Goal: Information Seeking & Learning: Learn about a topic

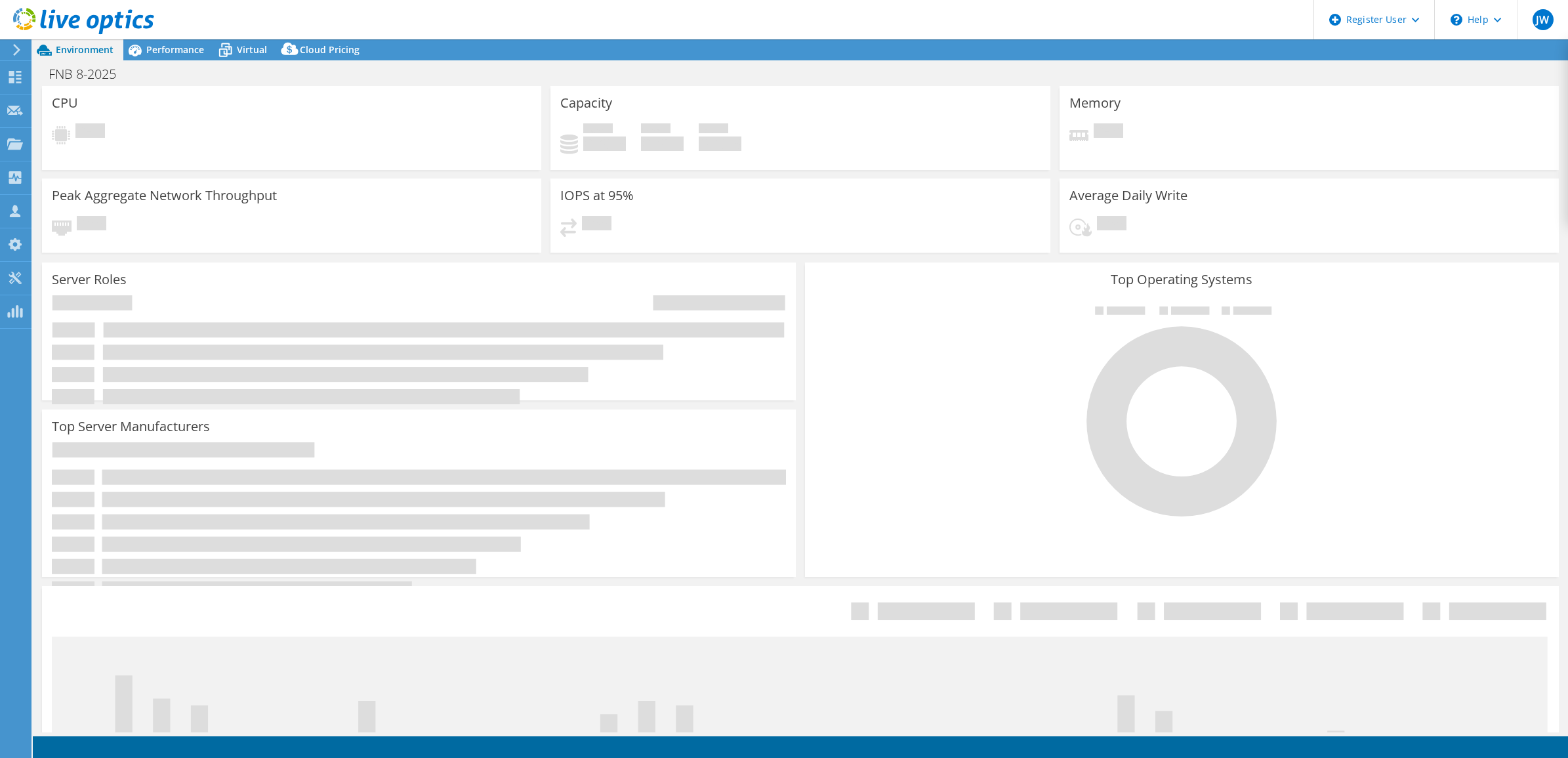
select select "USD"
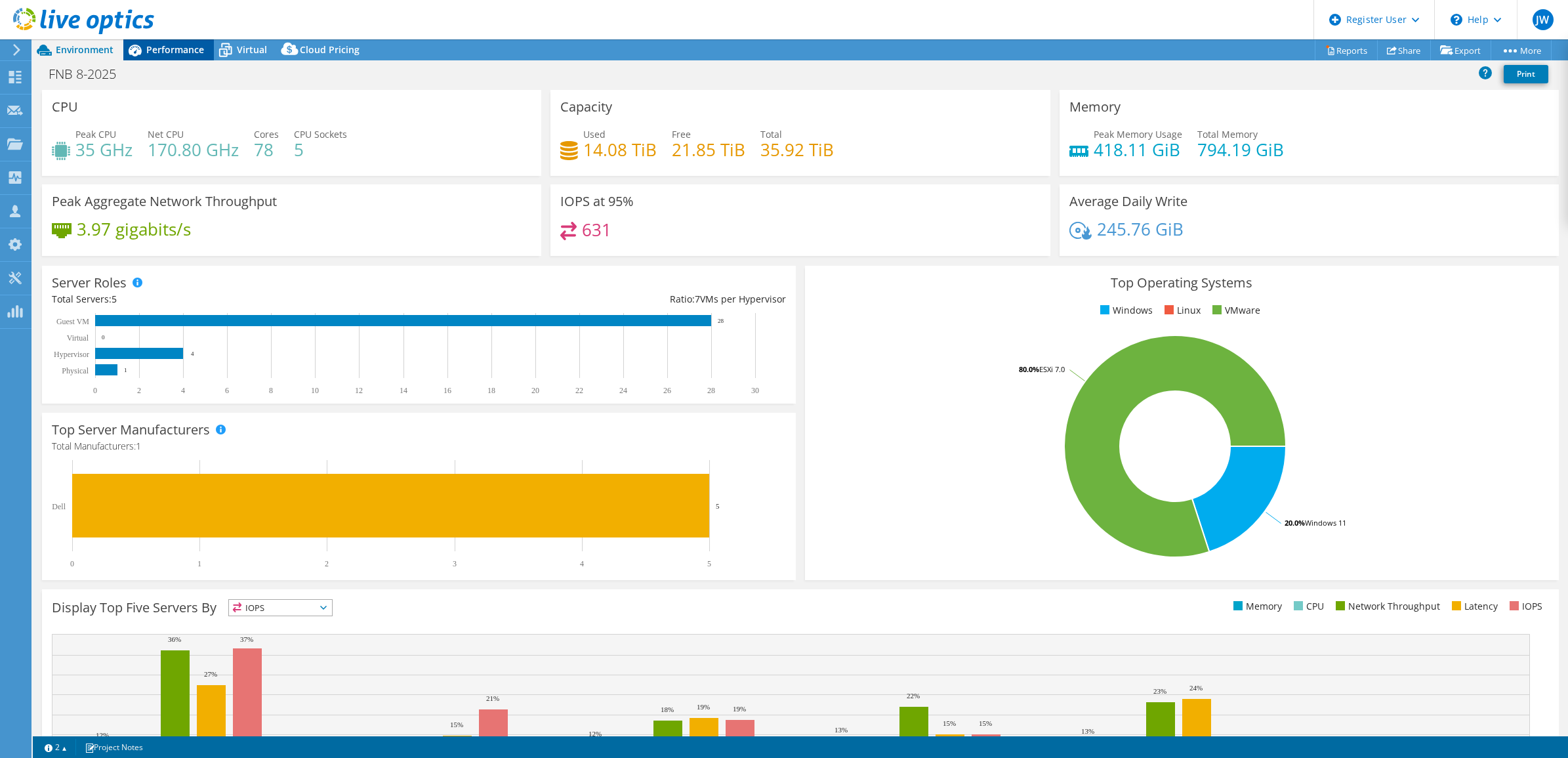
click at [197, 54] on span "Performance" at bounding box center [175, 50] width 58 height 13
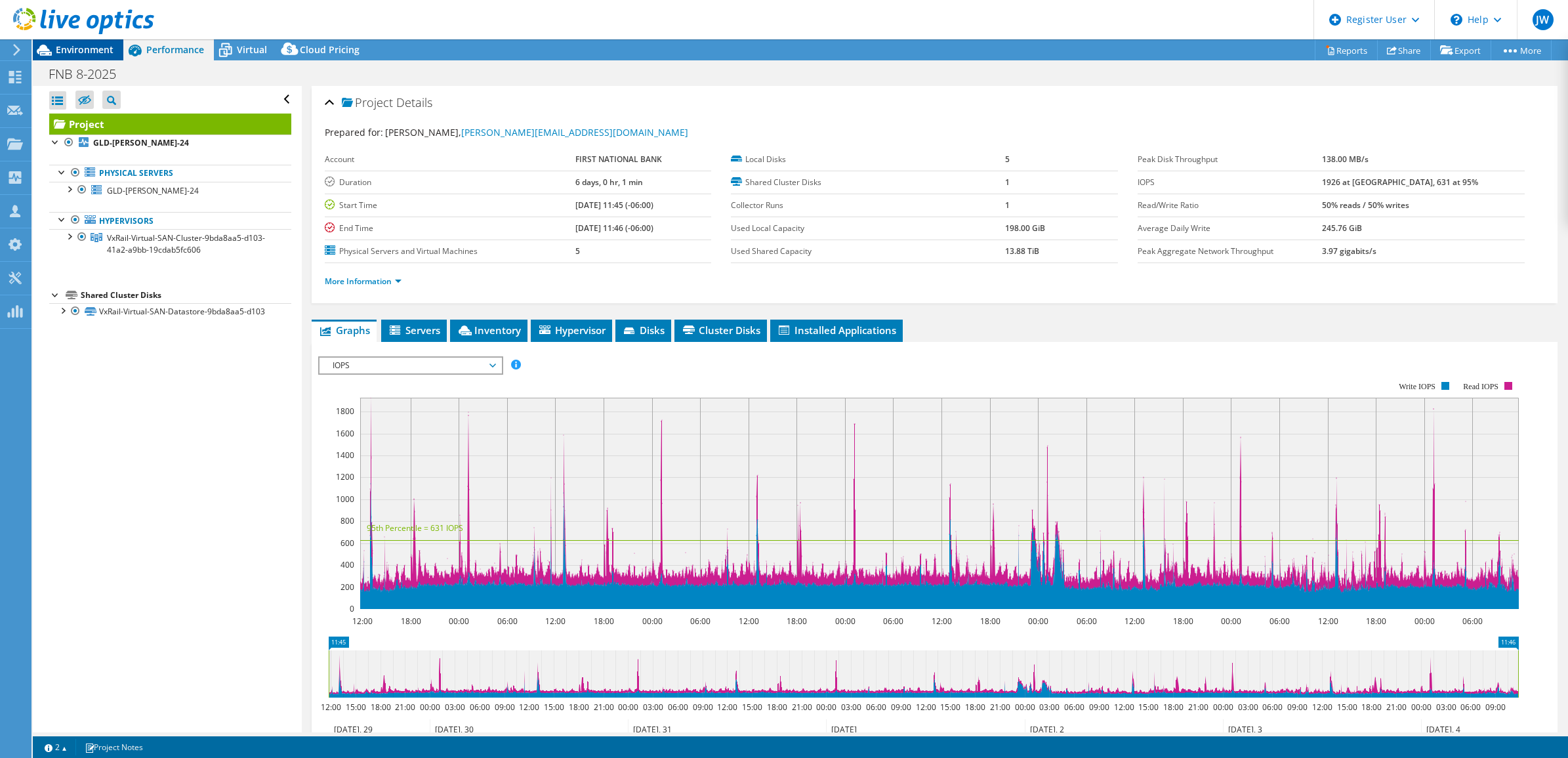
click at [115, 56] on div "Environment" at bounding box center [78, 50] width 90 height 21
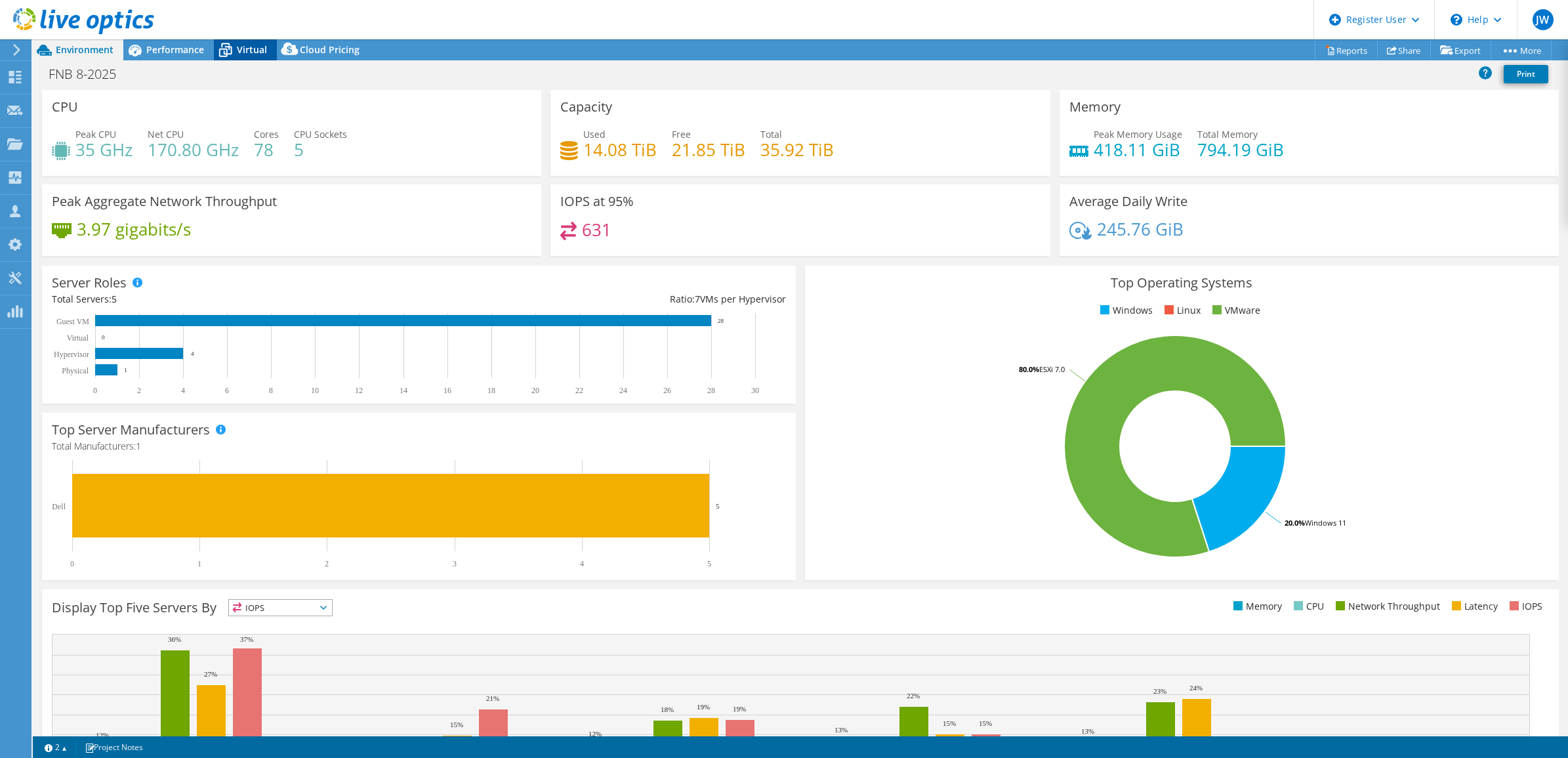
click at [229, 55] on icon at bounding box center [225, 50] width 23 height 23
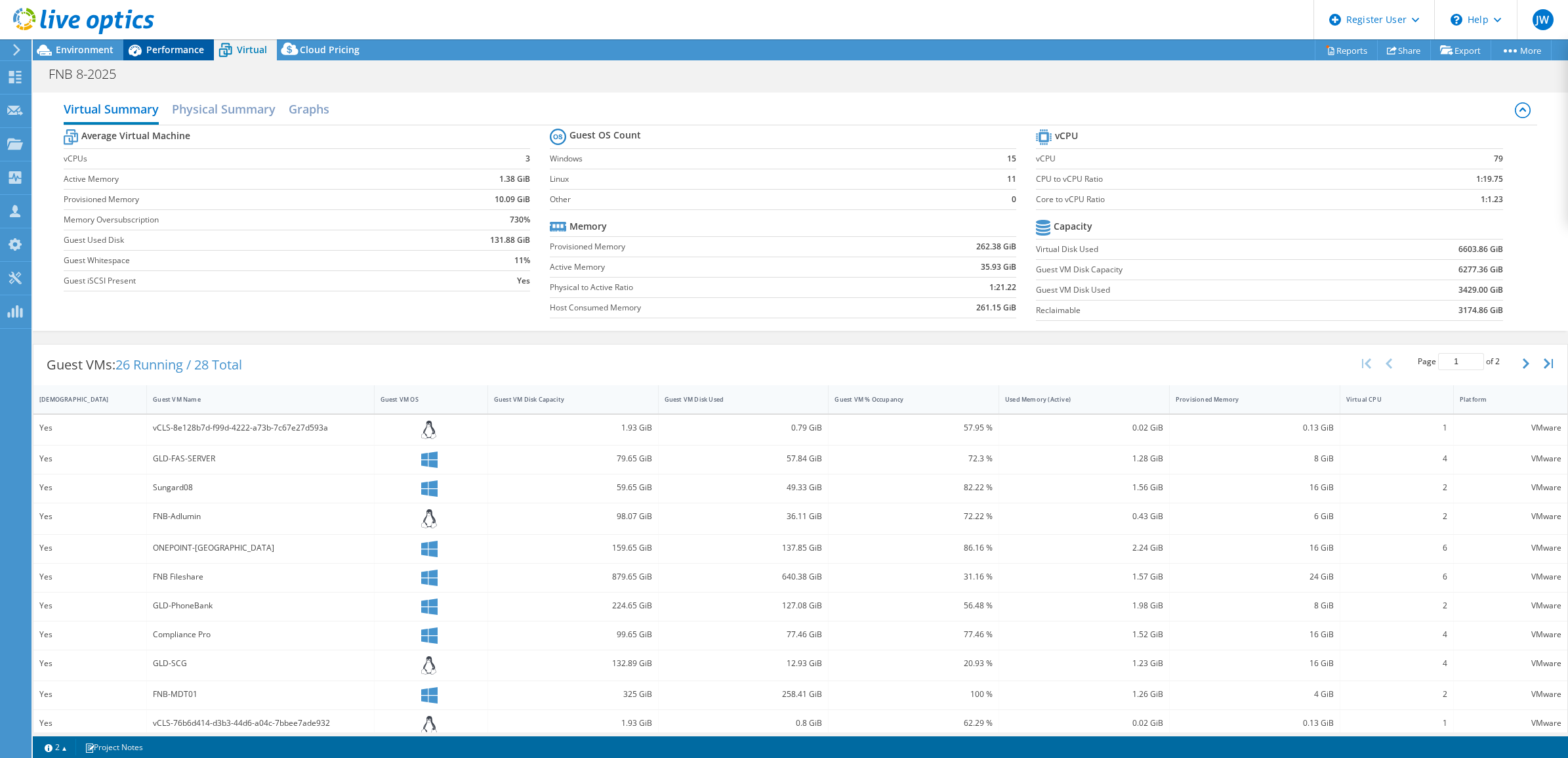
click at [158, 55] on span "Performance" at bounding box center [175, 50] width 58 height 13
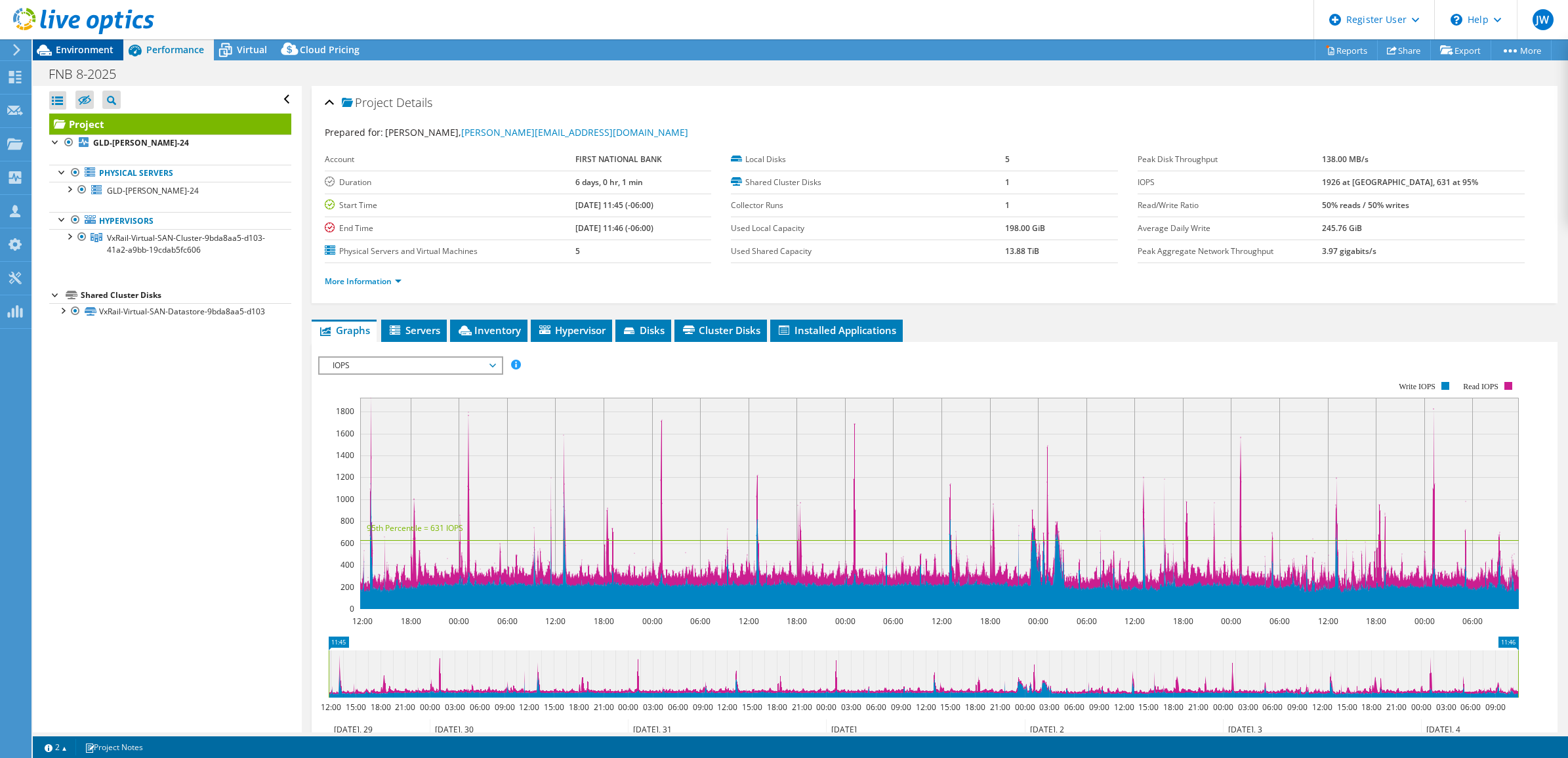
click at [90, 47] on span "Environment" at bounding box center [84, 50] width 58 height 13
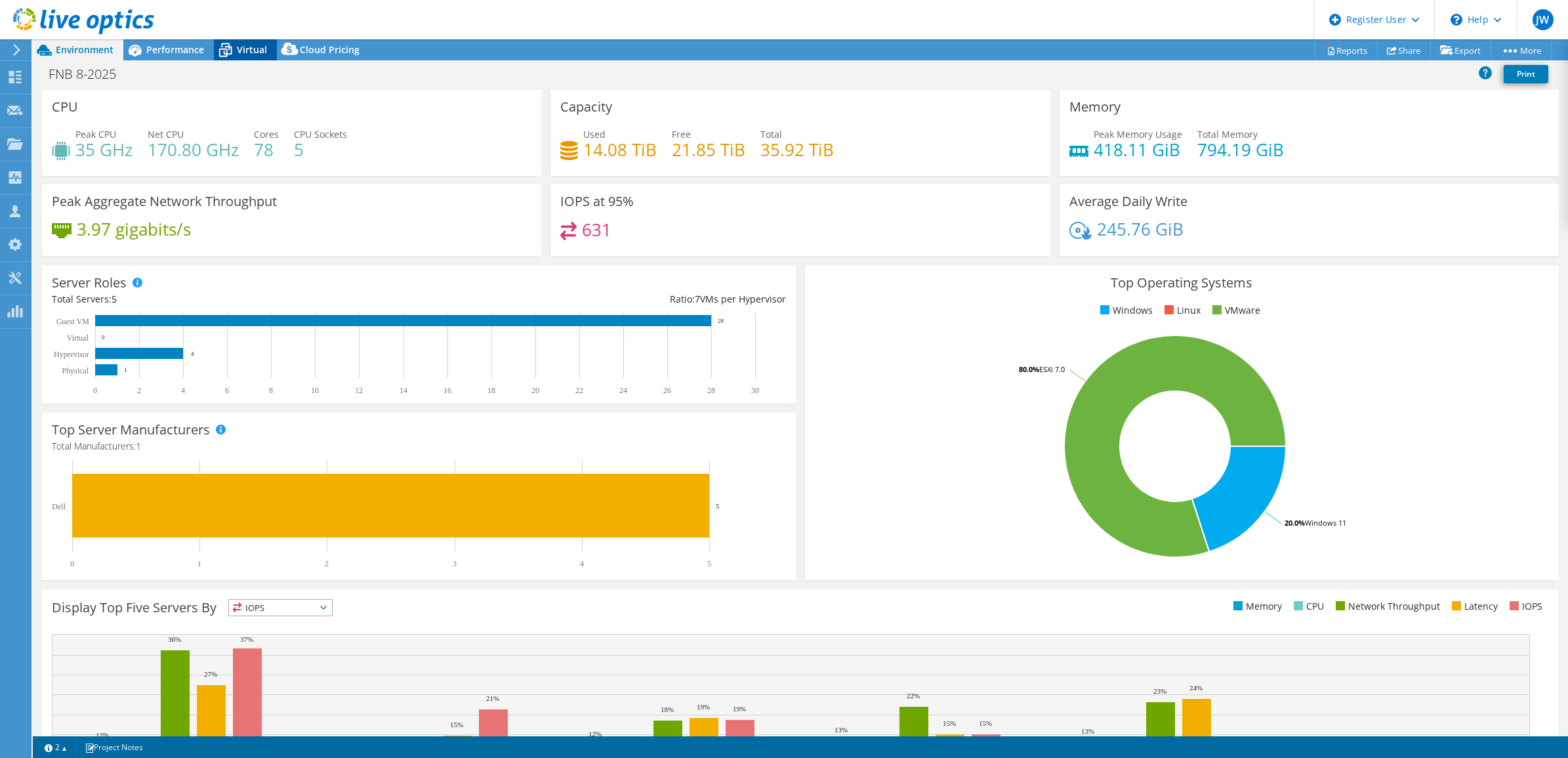
click at [229, 44] on icon at bounding box center [226, 46] width 9 height 4
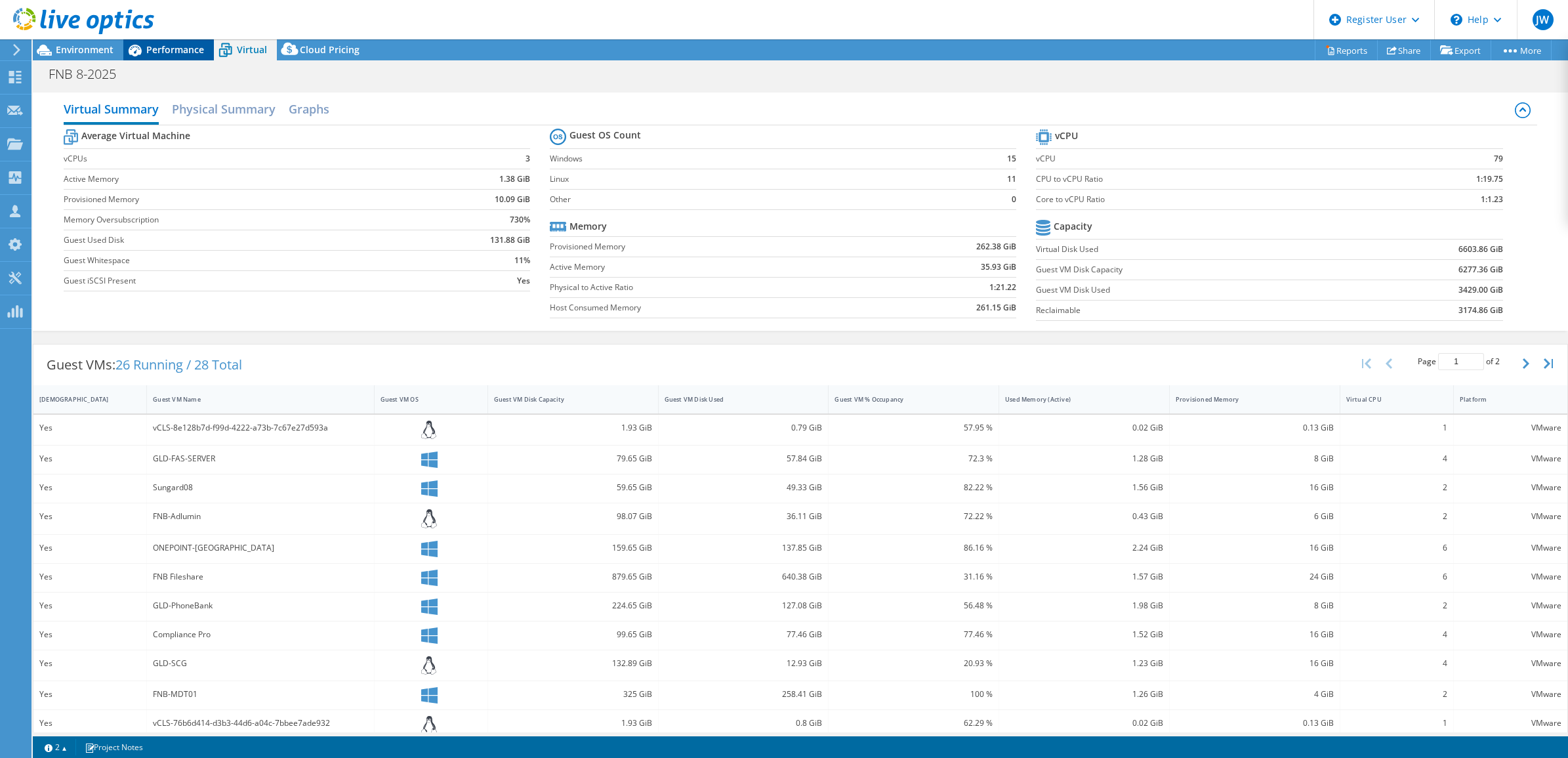
click at [189, 53] on span "Performance" at bounding box center [175, 50] width 58 height 13
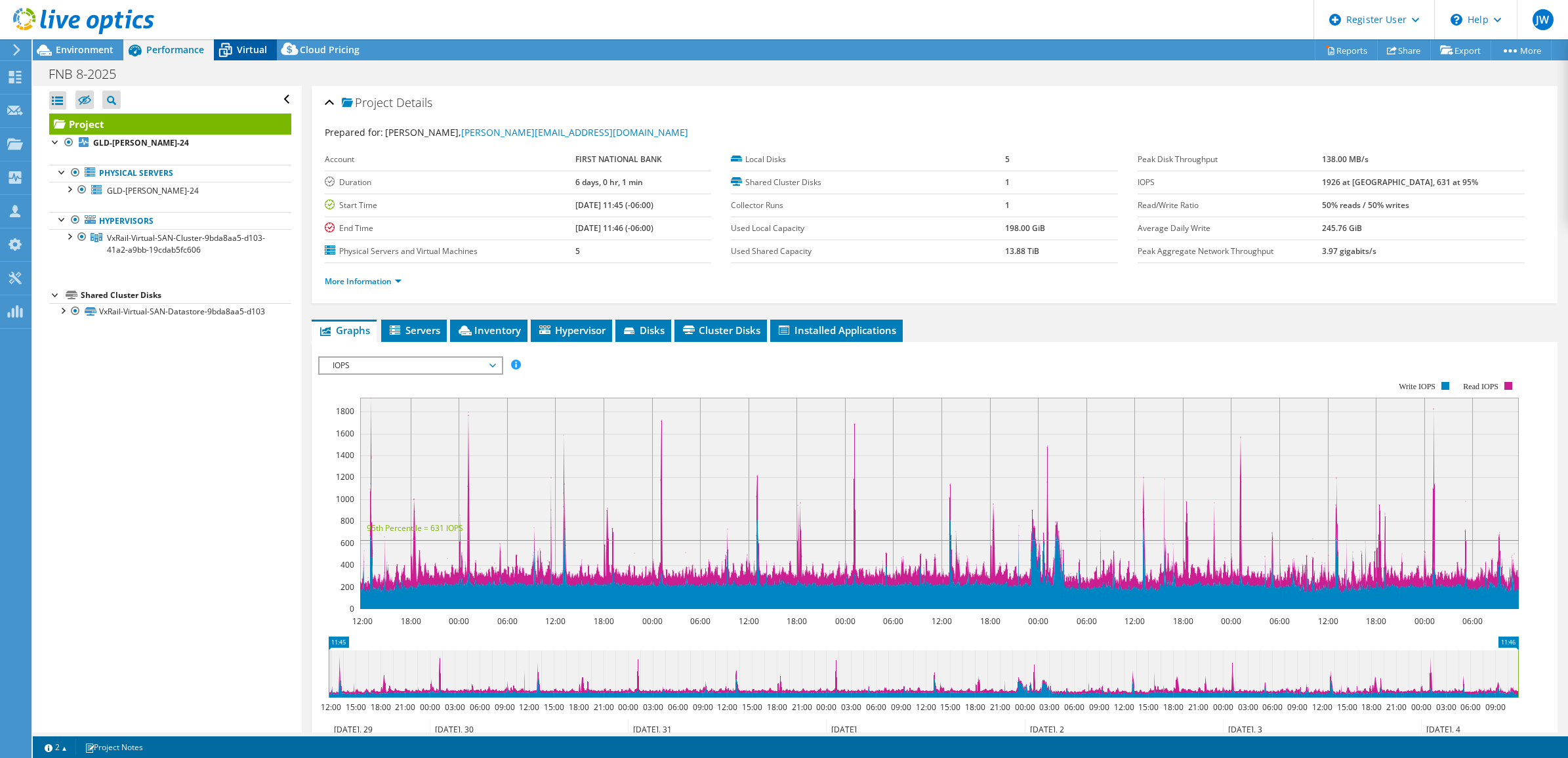
click at [223, 54] on icon at bounding box center [226, 51] width 13 height 10
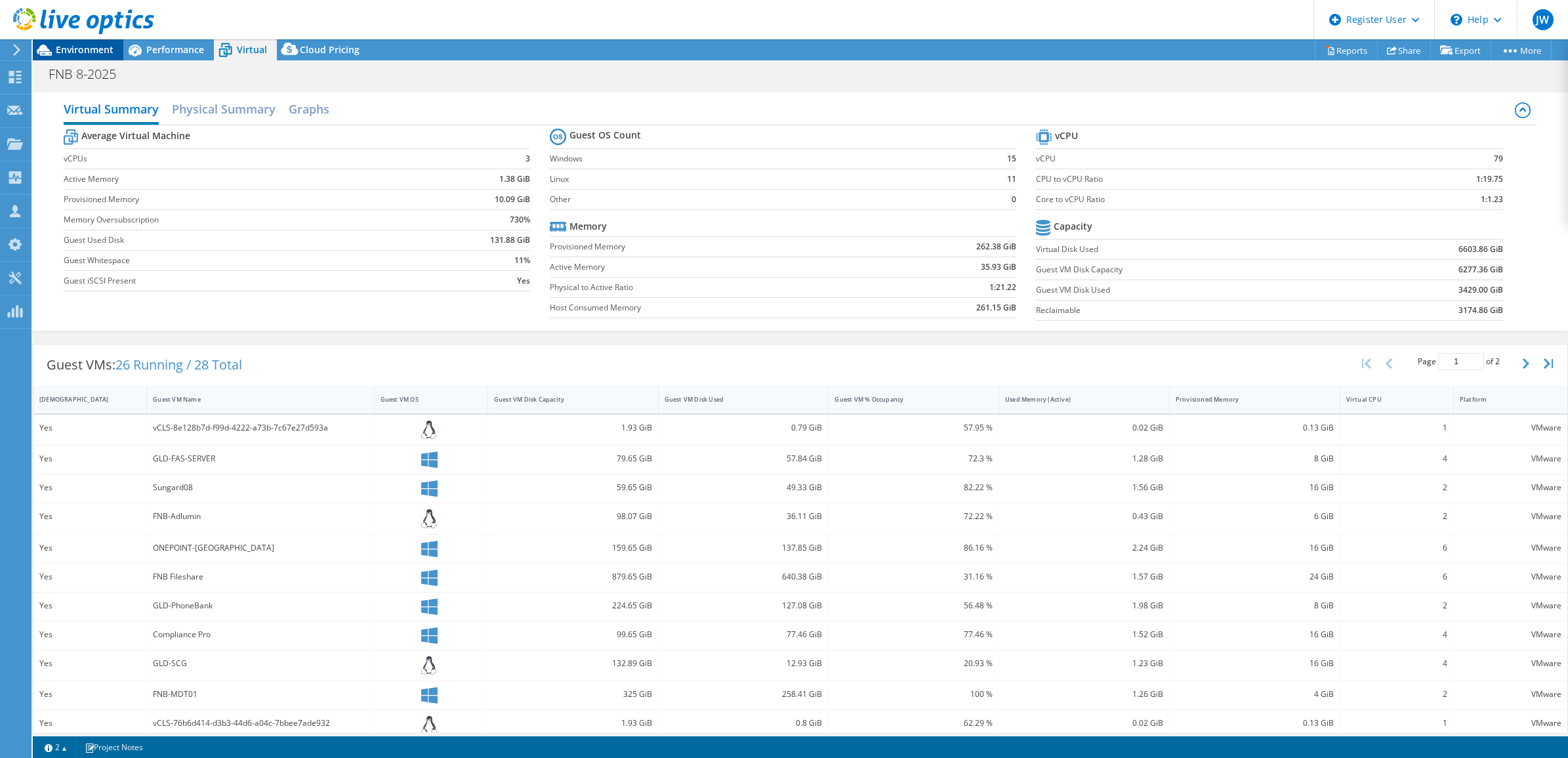
click at [107, 55] on div "Environment" at bounding box center [78, 50] width 90 height 21
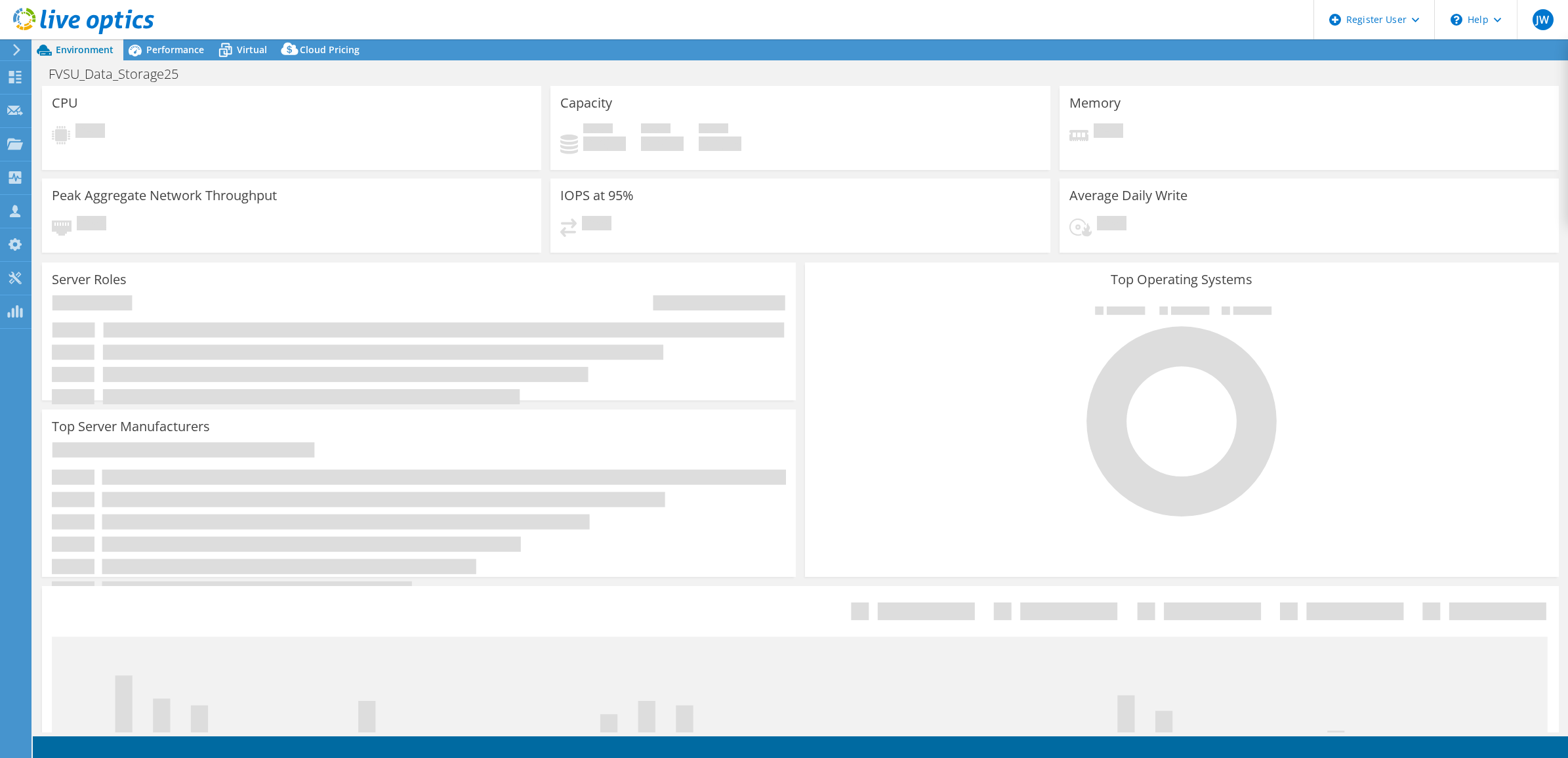
select select "USD"
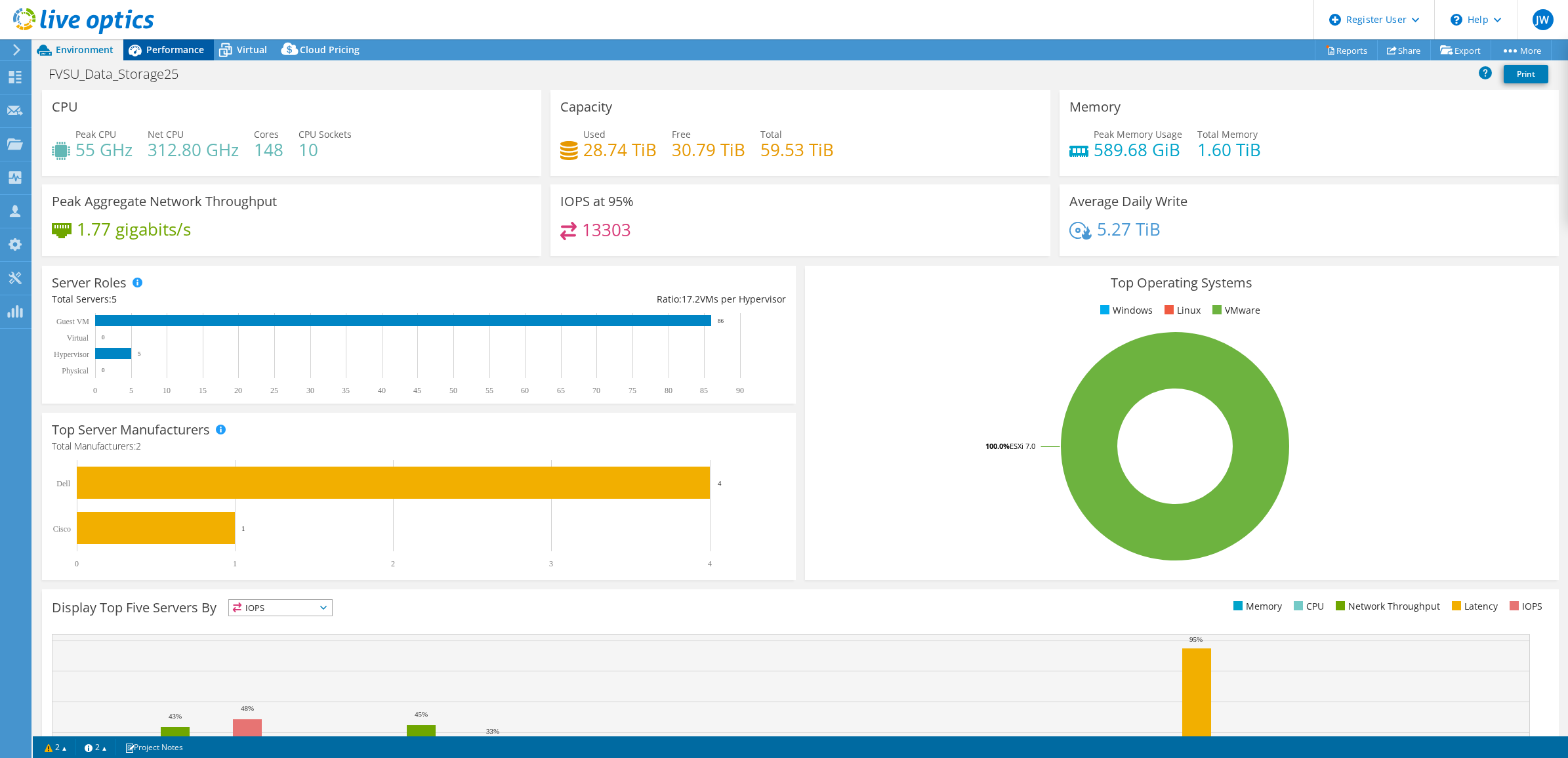
click at [175, 53] on span "Performance" at bounding box center [175, 50] width 58 height 13
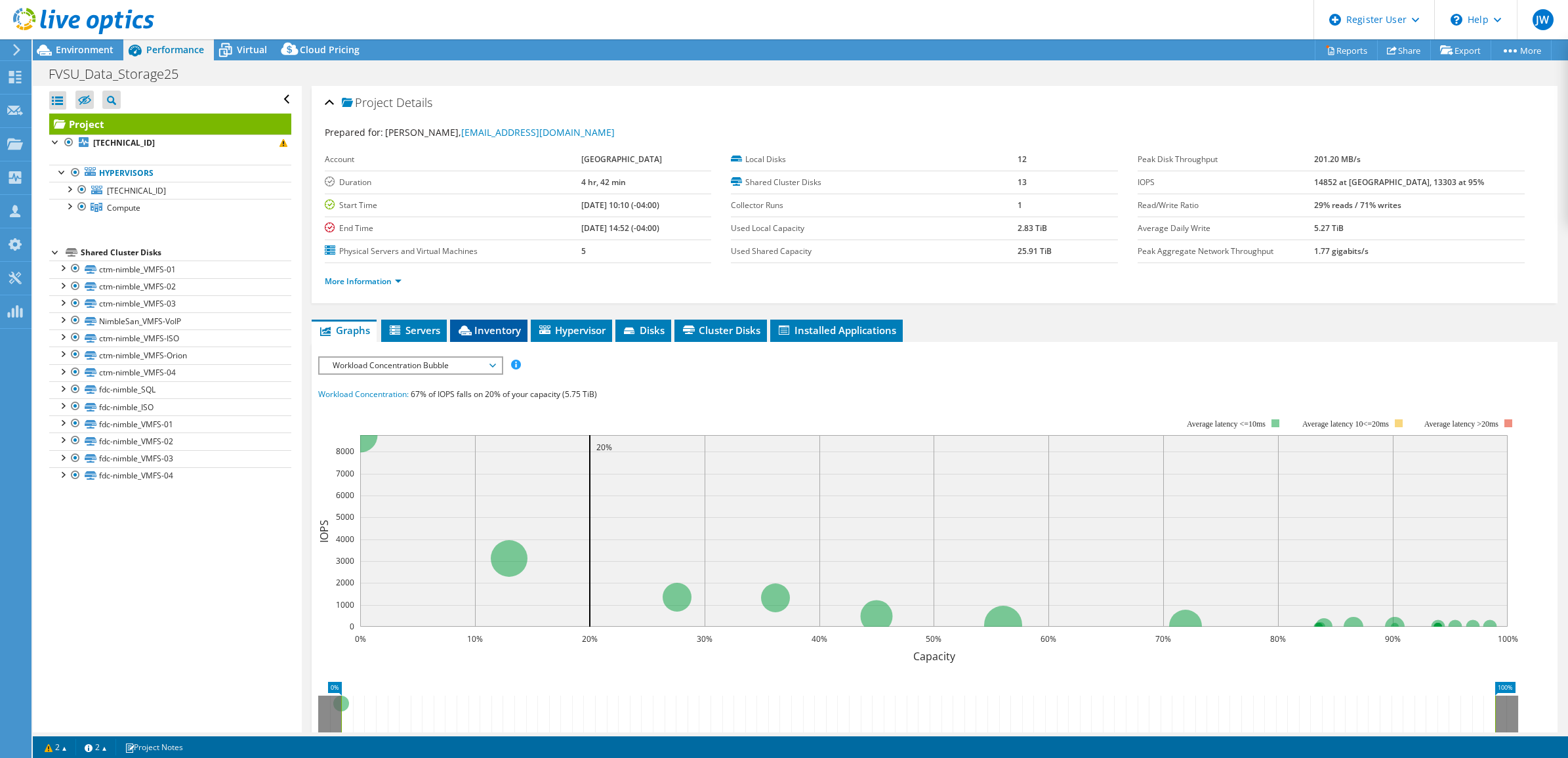
click at [500, 328] on span "Inventory" at bounding box center [488, 330] width 64 height 13
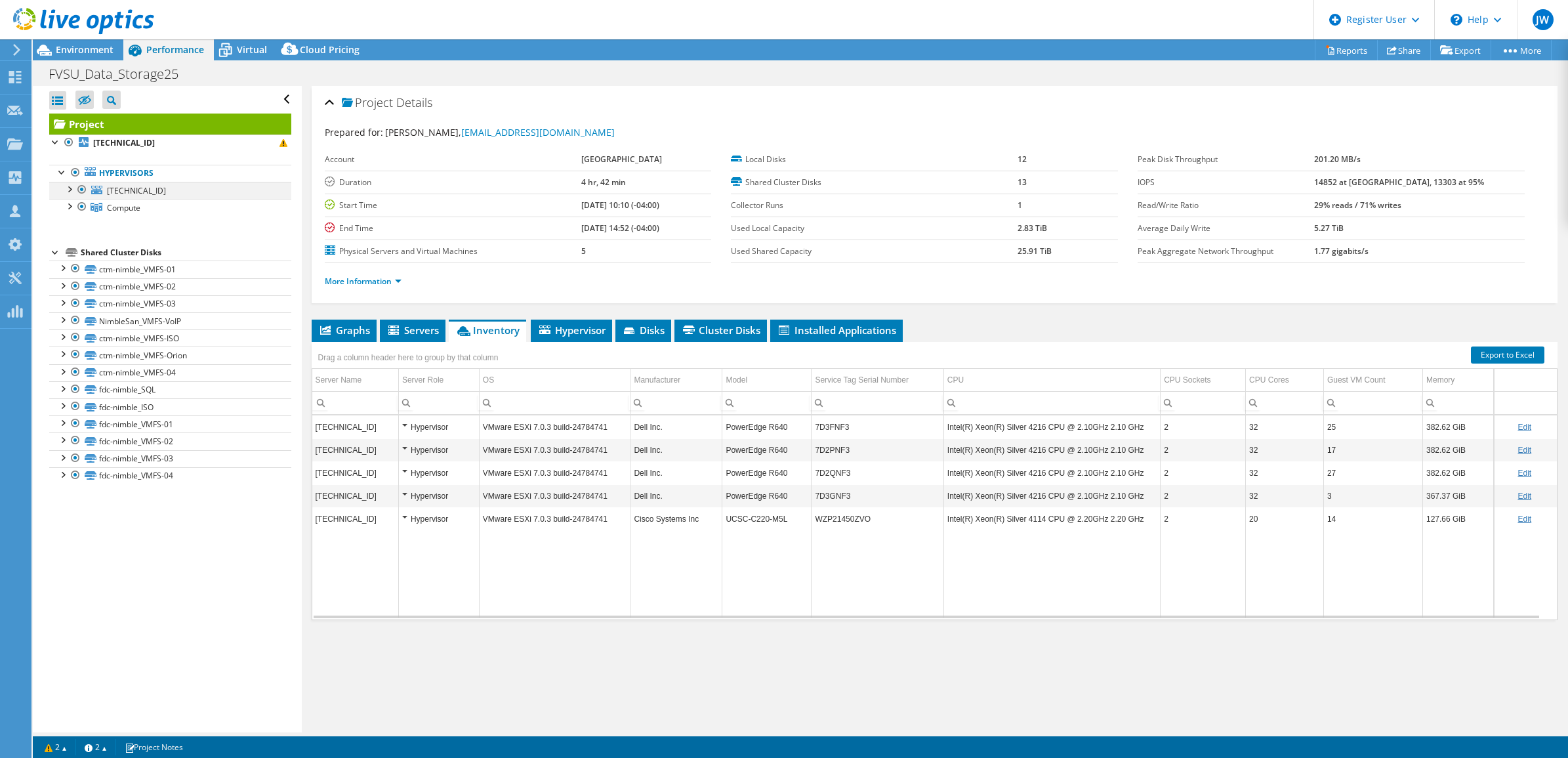
click at [70, 191] on div at bounding box center [69, 189] width 13 height 13
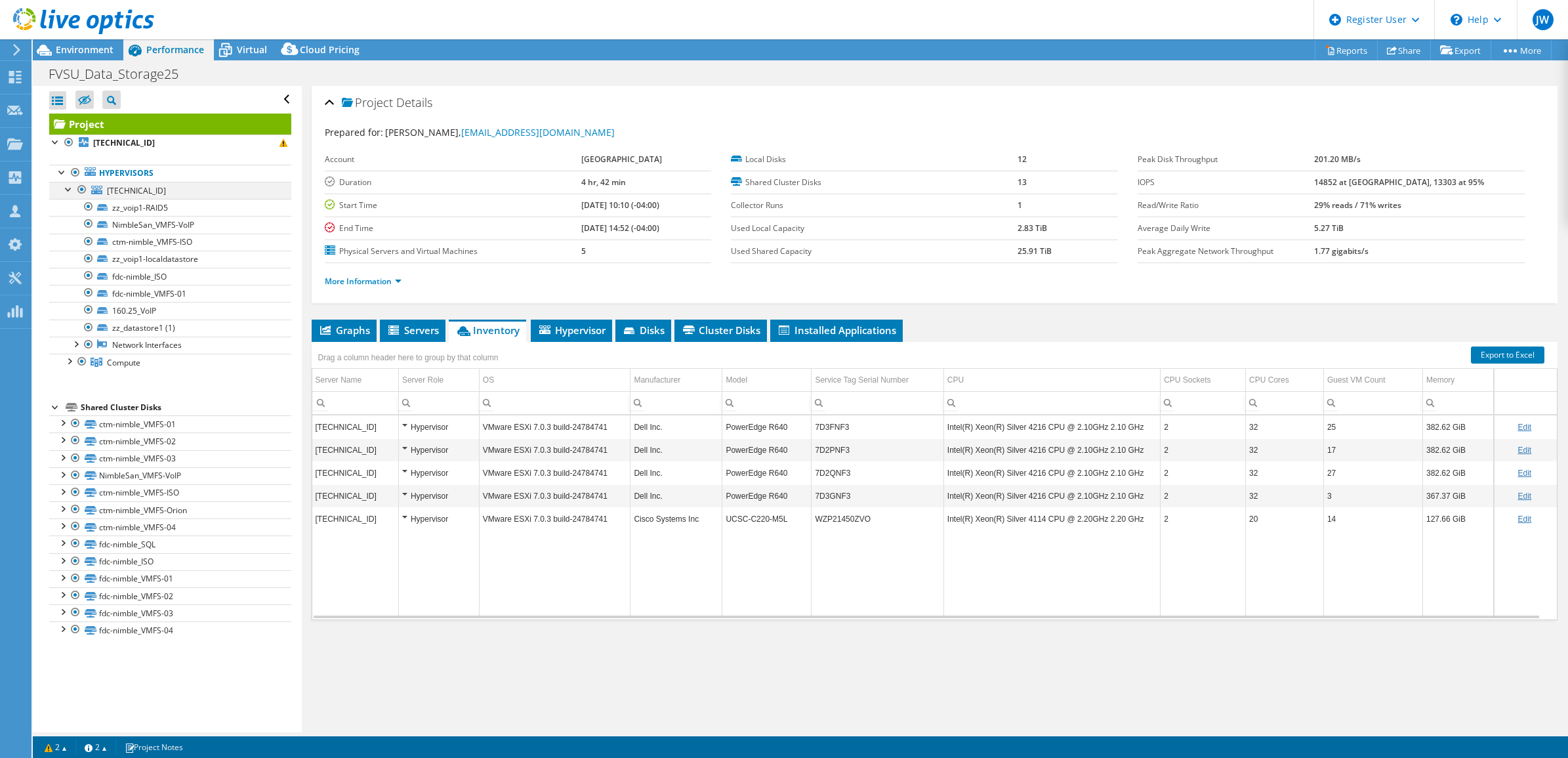
click at [70, 191] on div at bounding box center [69, 189] width 13 height 13
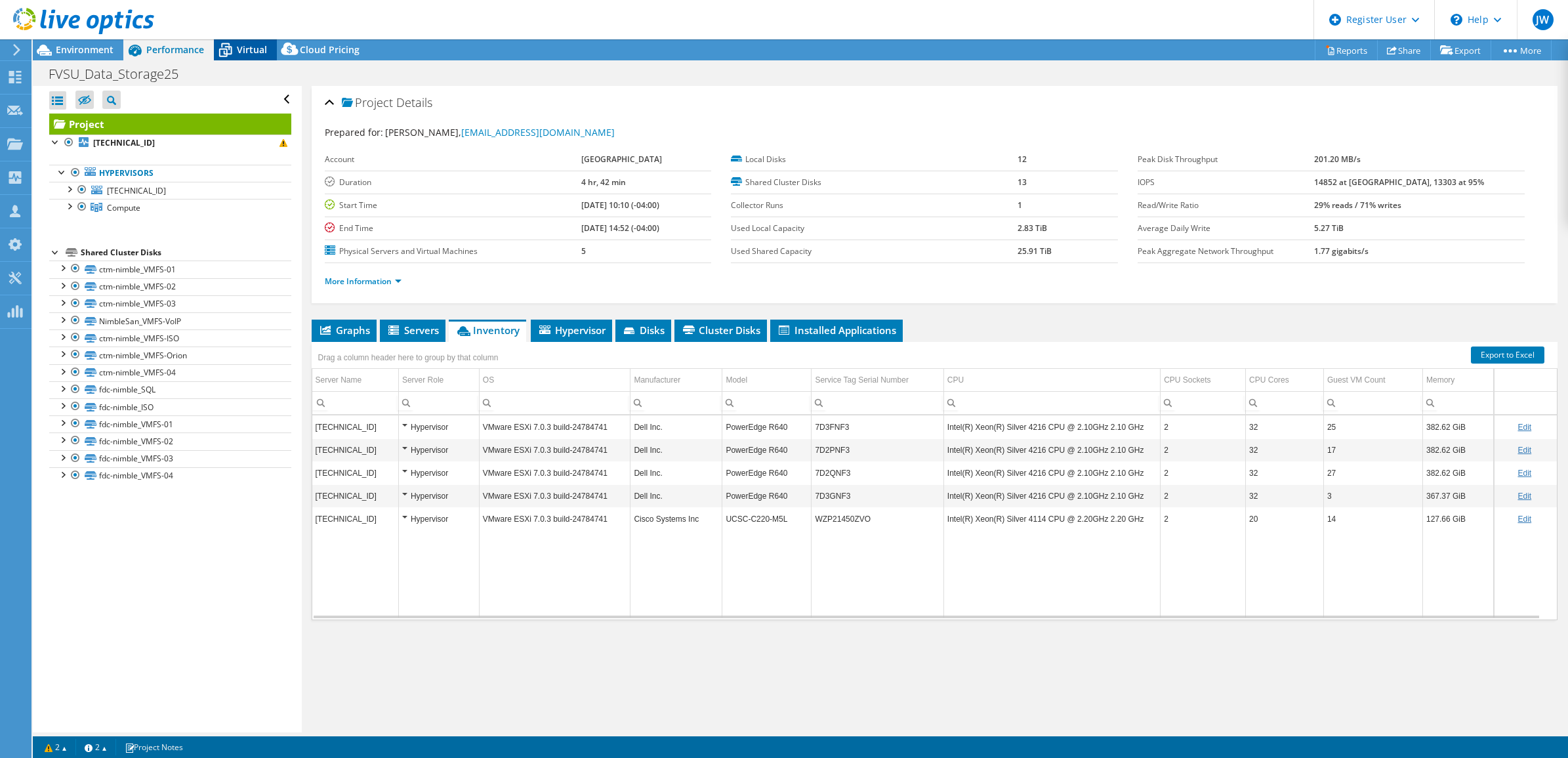
click at [233, 43] on icon at bounding box center [225, 50] width 23 height 23
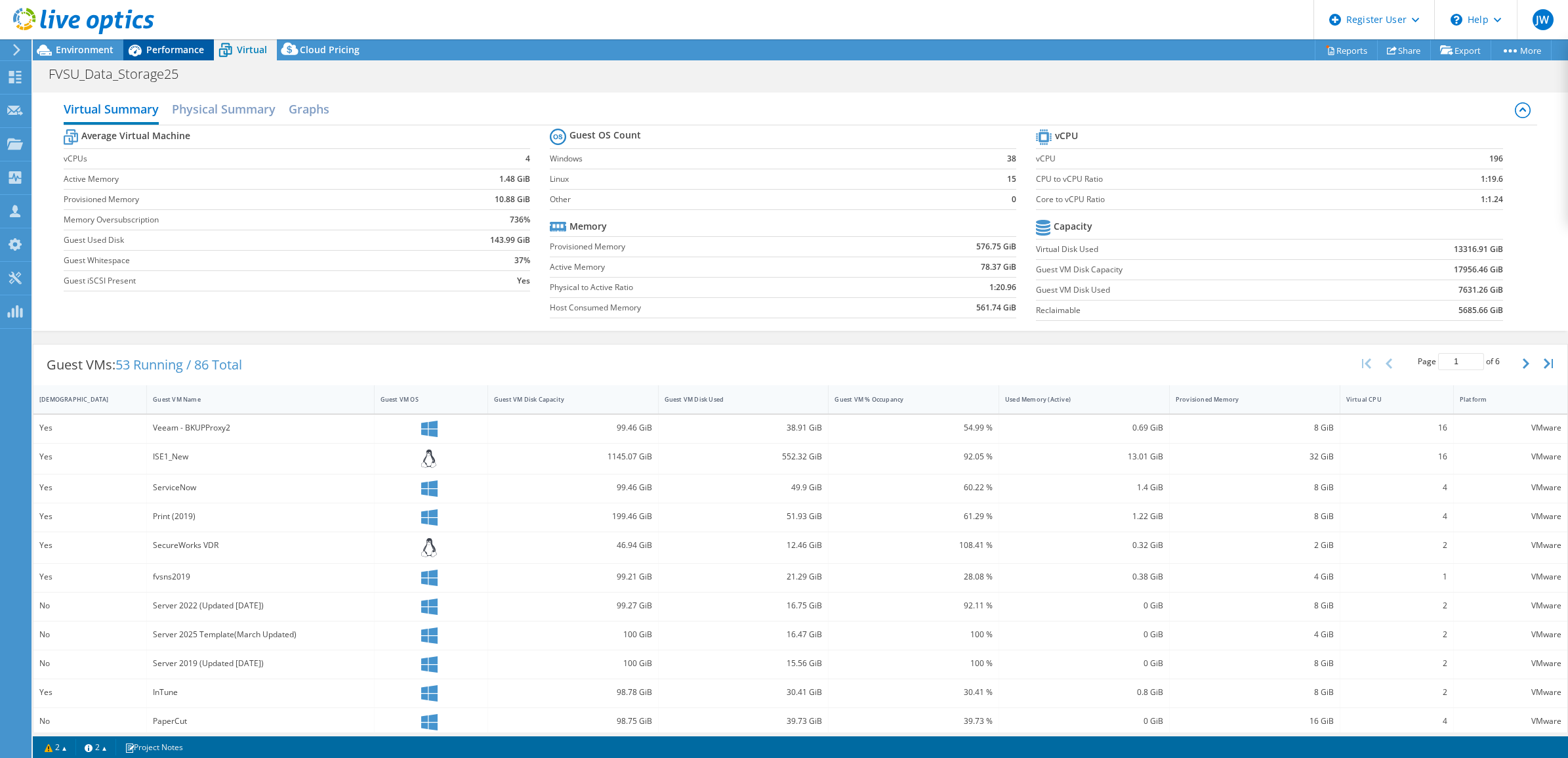
click at [178, 47] on span "Performance" at bounding box center [175, 50] width 58 height 13
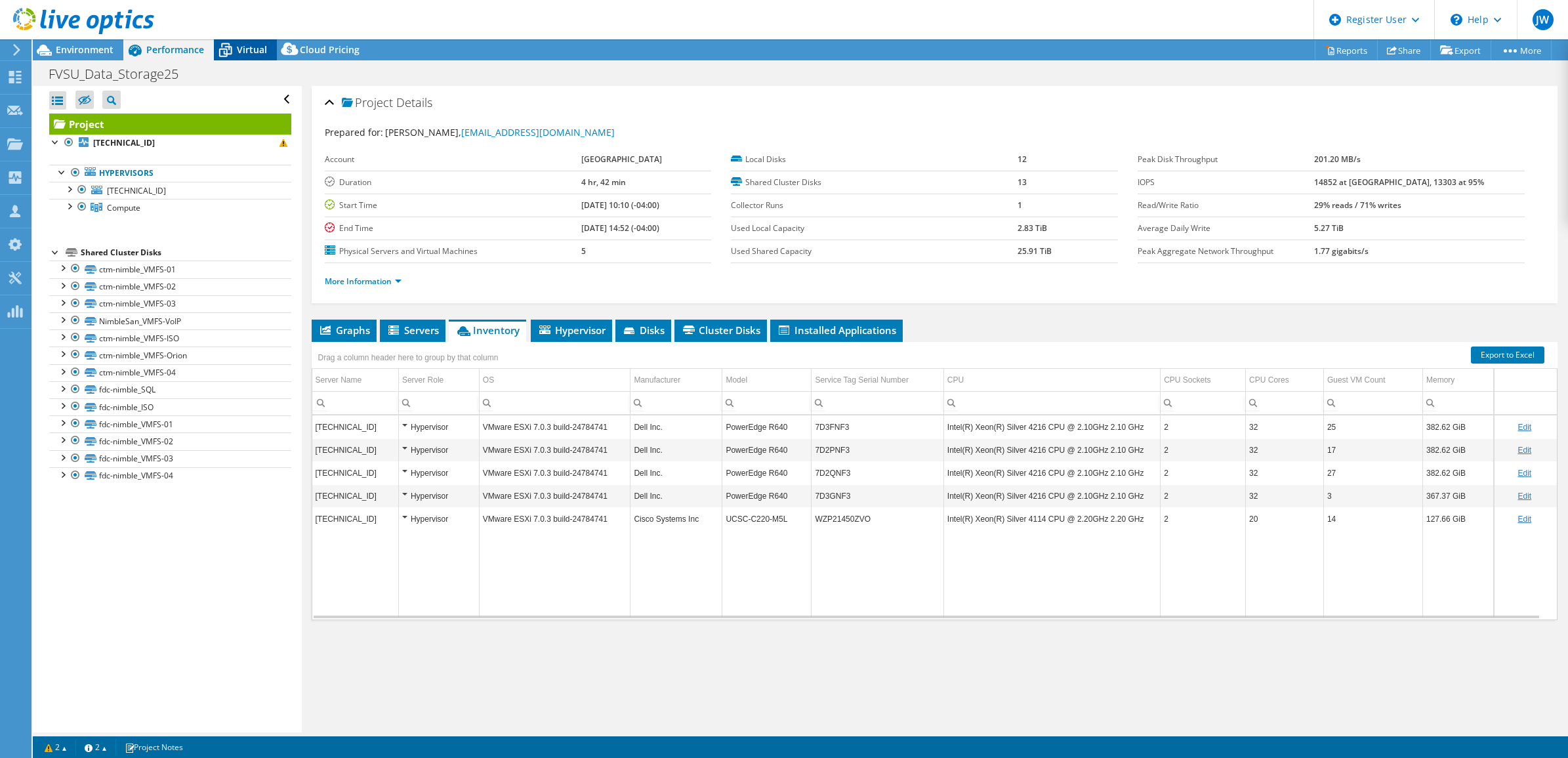
click at [247, 53] on span "Virtual" at bounding box center [251, 50] width 30 height 13
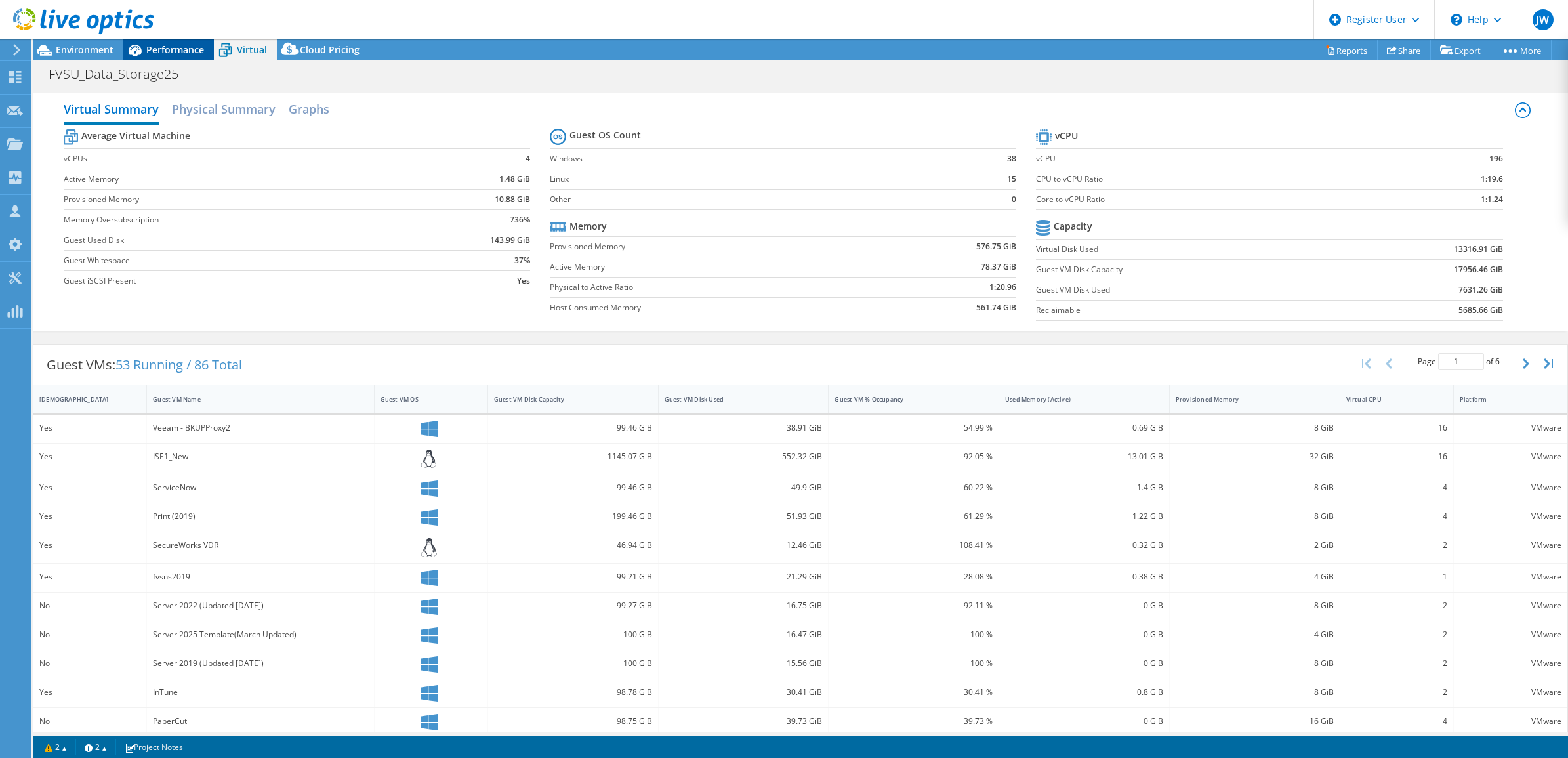
click at [169, 55] on div "Performance" at bounding box center [169, 50] width 90 height 21
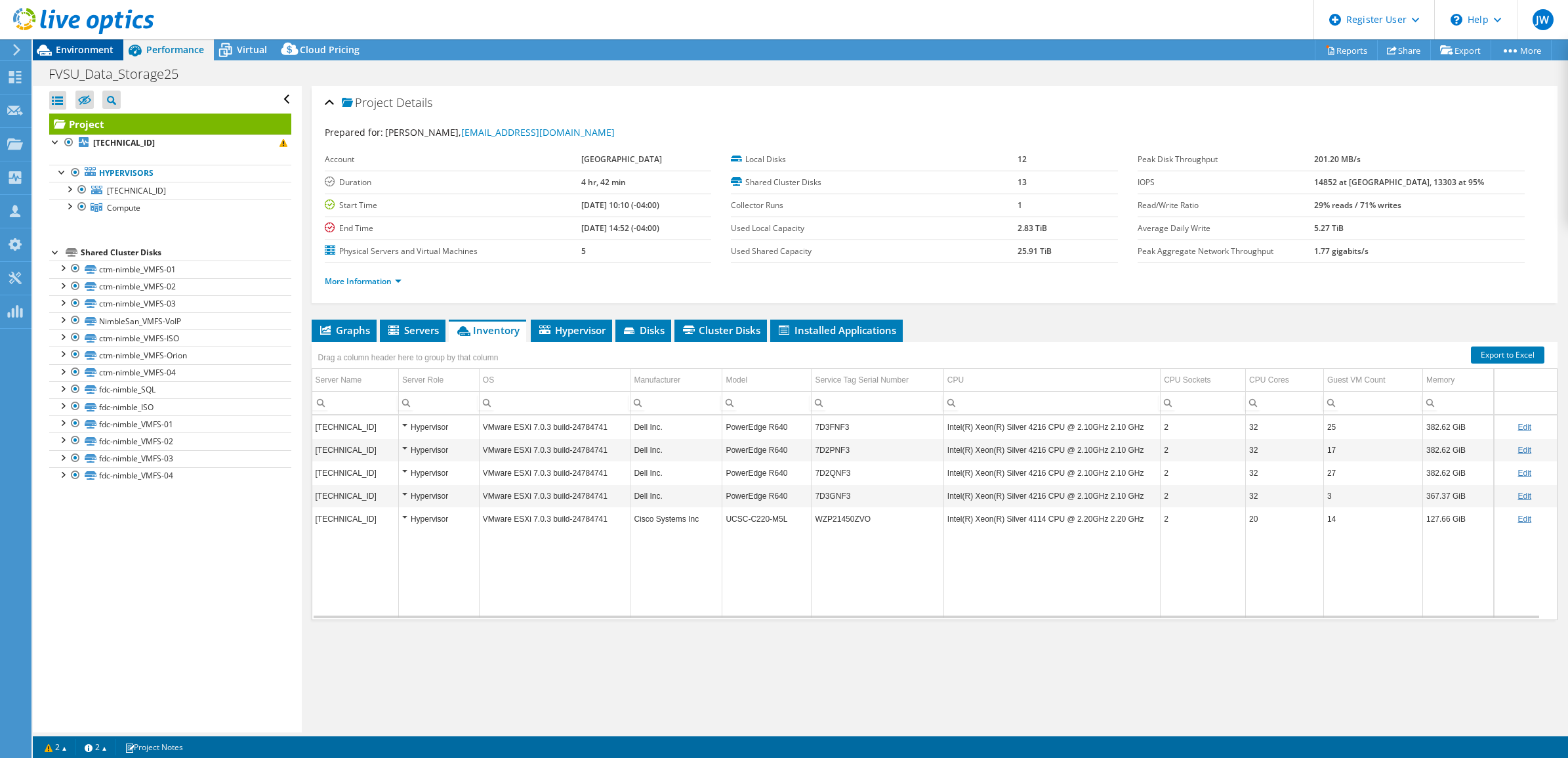
click at [107, 59] on div "Environment" at bounding box center [78, 50] width 90 height 21
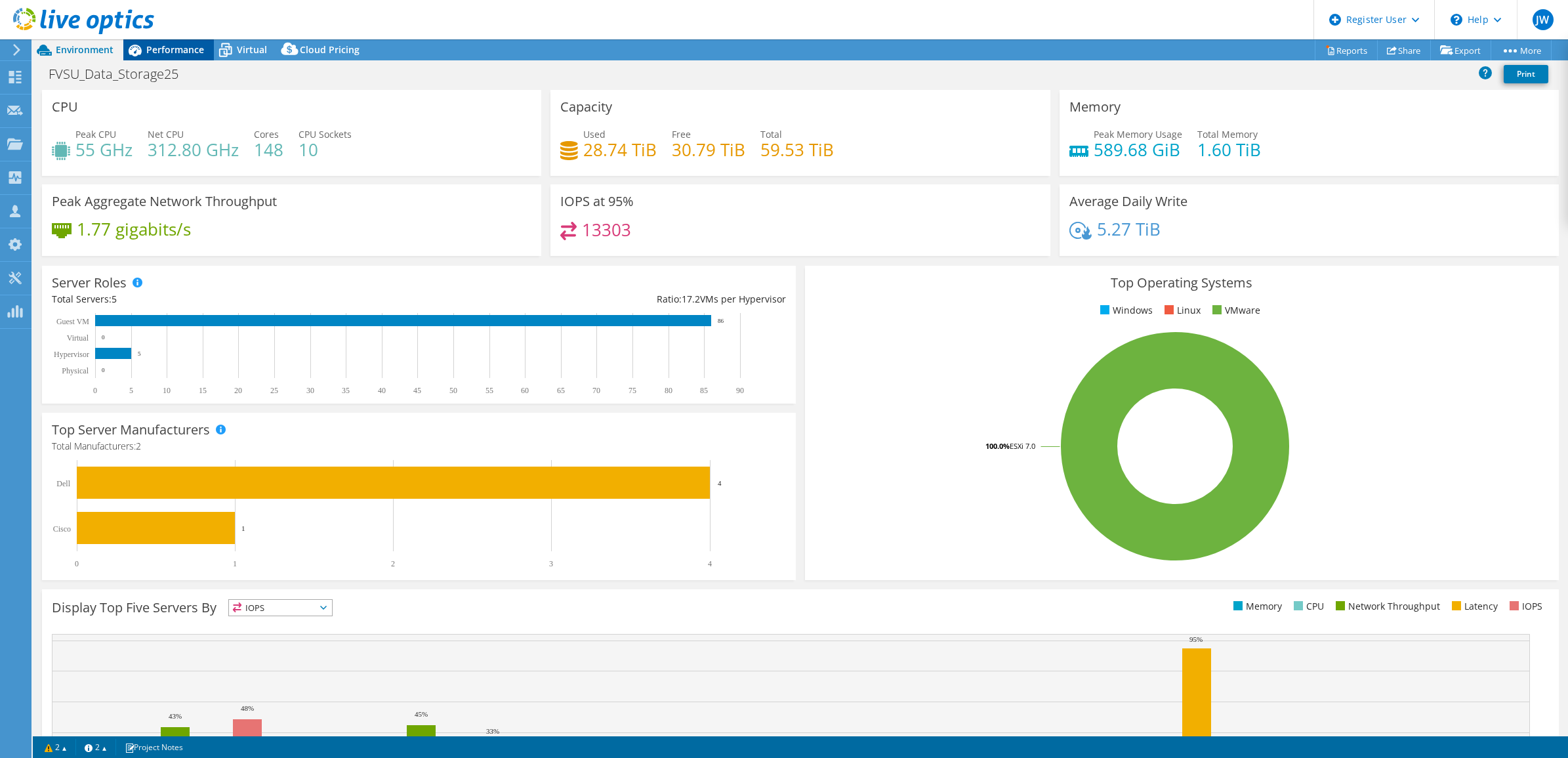
click at [183, 44] on span "Performance" at bounding box center [175, 50] width 58 height 13
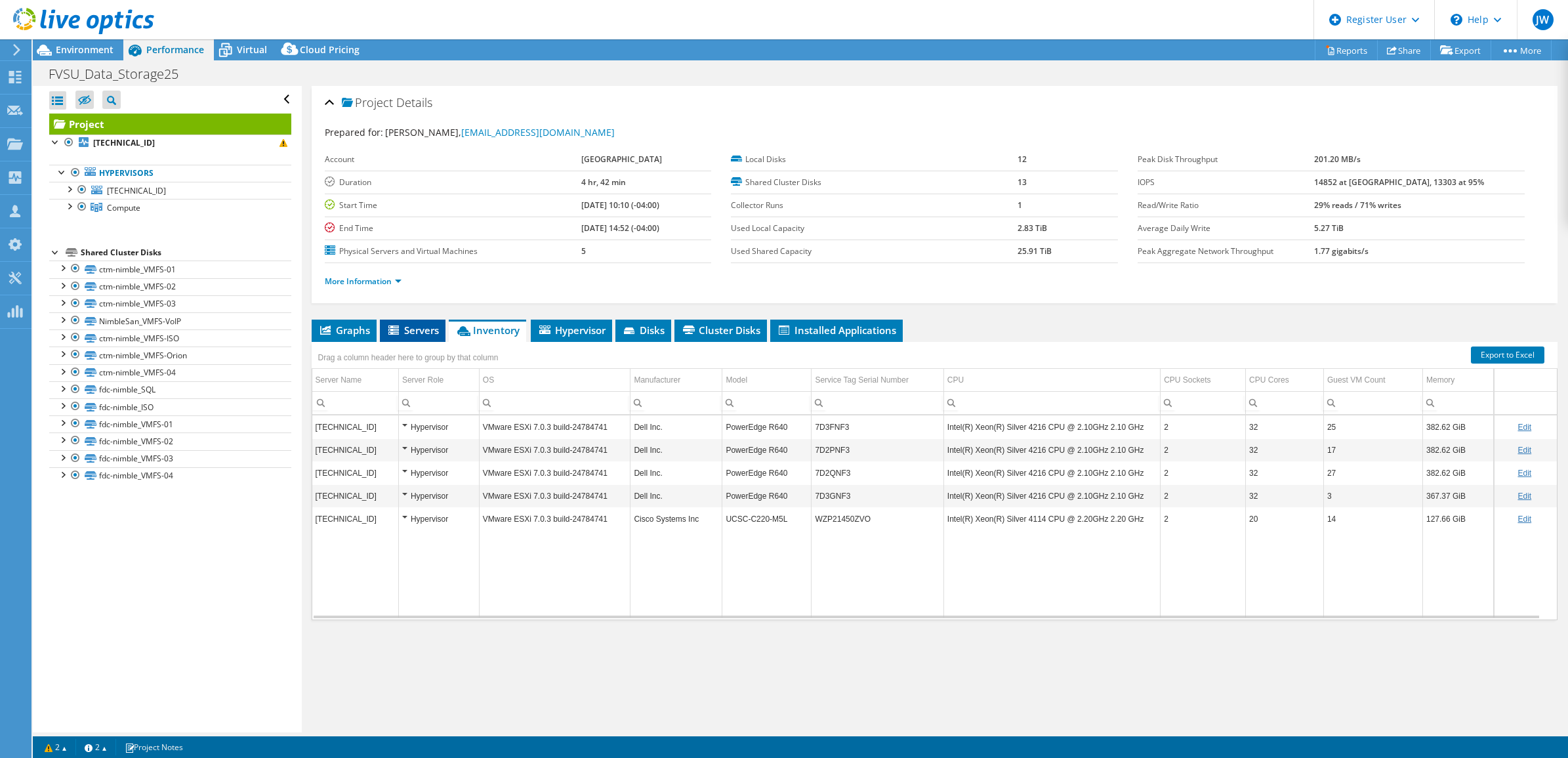
click at [416, 333] on span "Servers" at bounding box center [412, 330] width 53 height 13
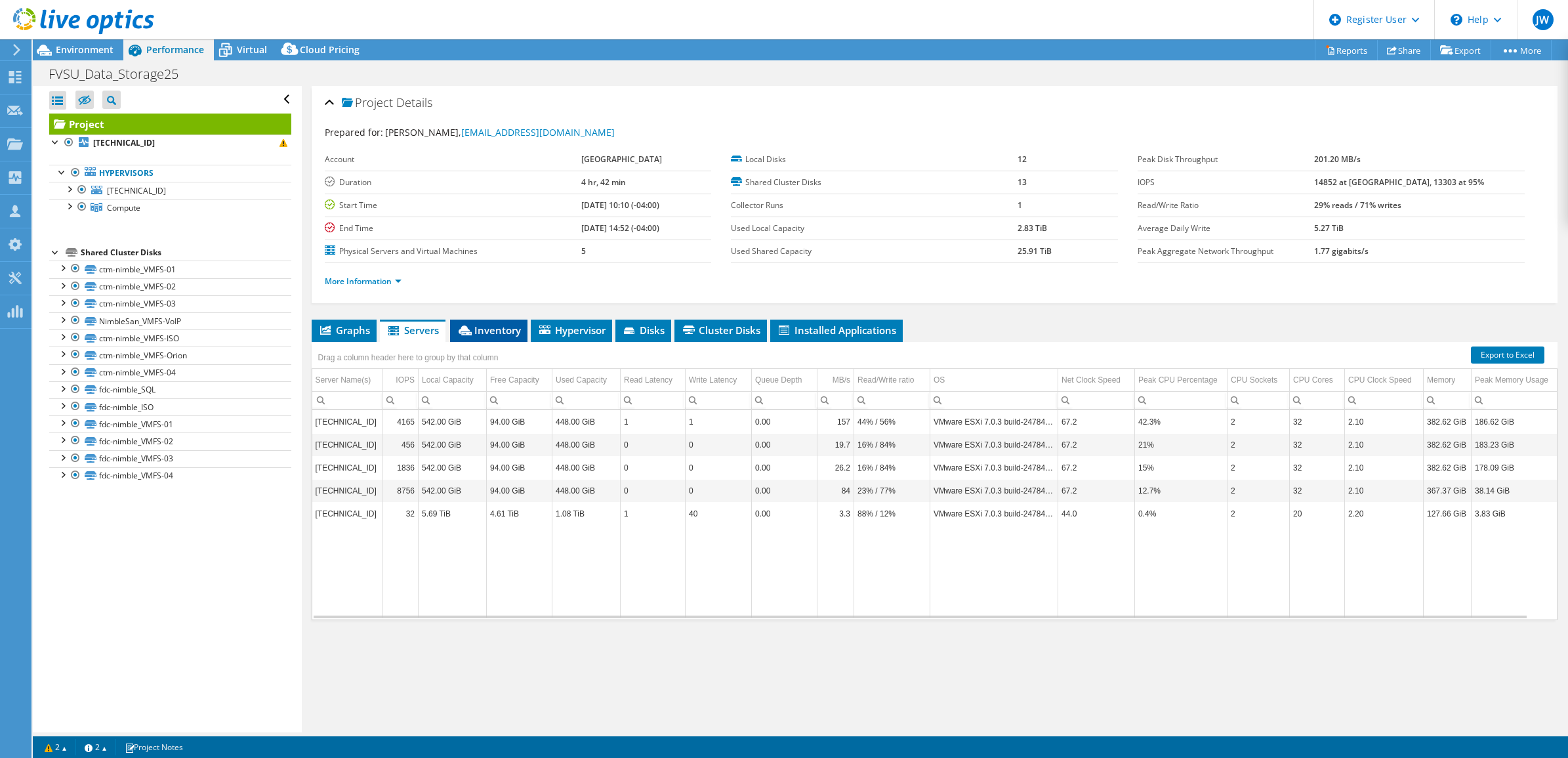
click at [507, 331] on span "Inventory" at bounding box center [488, 330] width 64 height 13
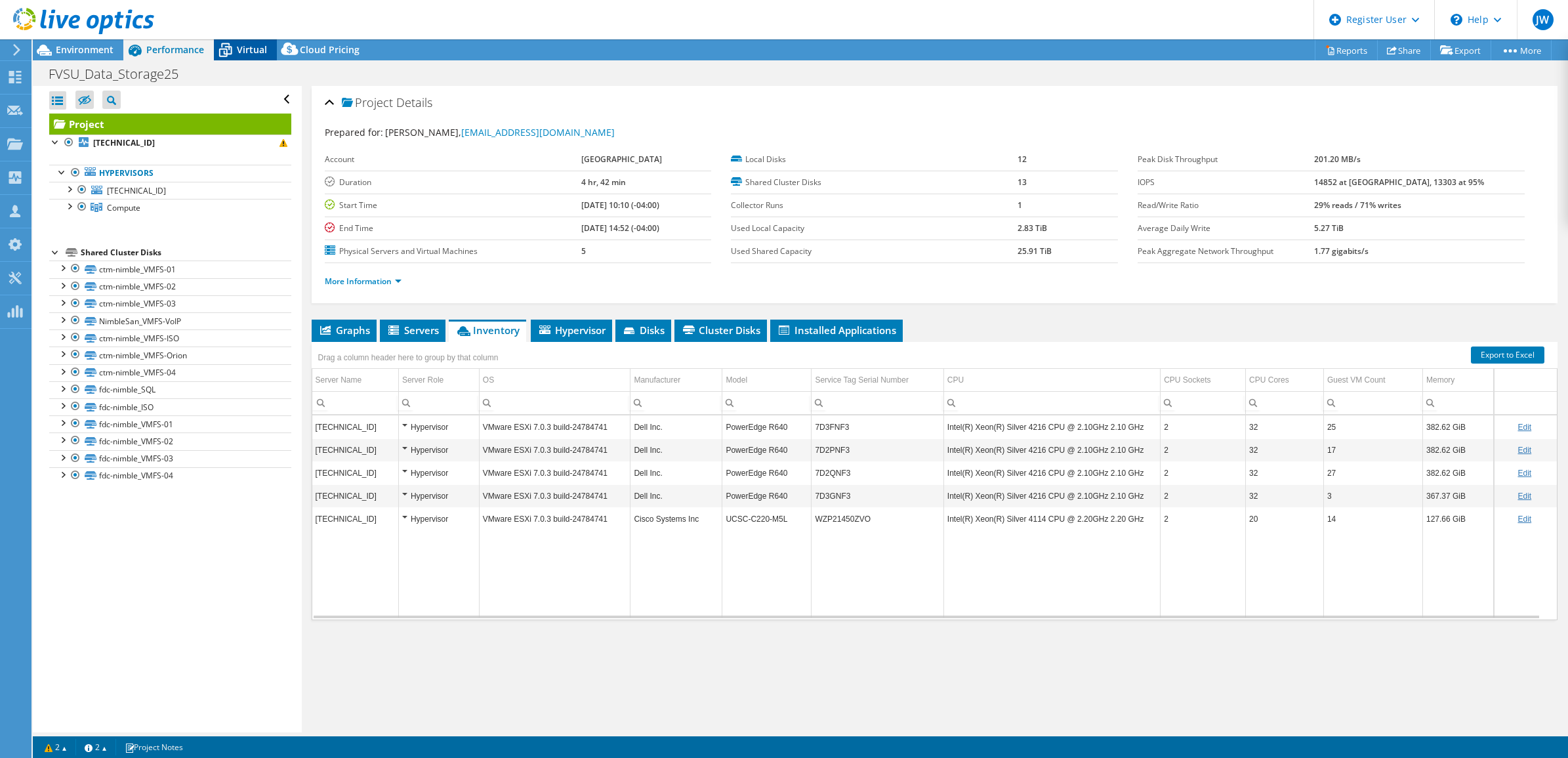
click at [247, 51] on span "Virtual" at bounding box center [251, 50] width 30 height 13
